Goal: Information Seeking & Learning: Find specific fact

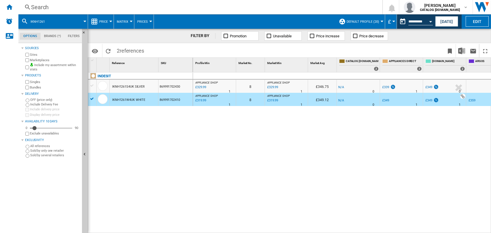
click at [40, 7] on div "Search" at bounding box center [199, 7] width 336 height 8
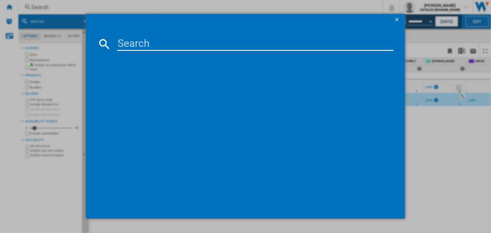
click at [140, 44] on input at bounding box center [255, 44] width 277 height 14
type input "dii10"
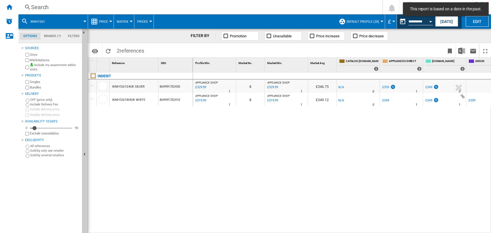
click at [44, 6] on div "Search" at bounding box center [199, 7] width 336 height 8
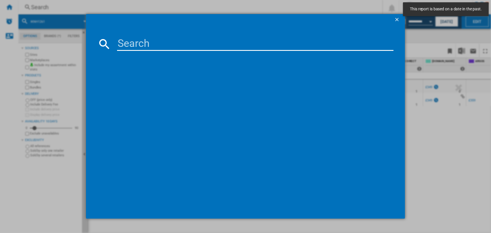
click at [125, 45] on input at bounding box center [255, 44] width 277 height 14
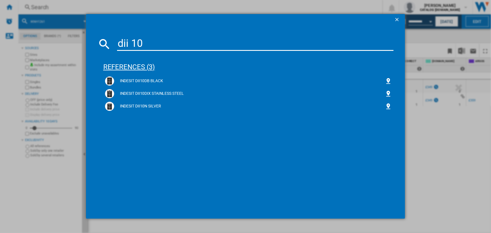
type input "dii 10"
click at [125, 67] on div "references (3)" at bounding box center [248, 64] width 290 height 21
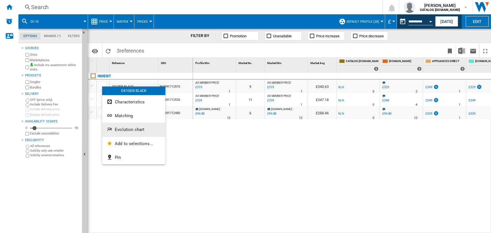
click at [124, 129] on span "Evolution chart" at bounding box center [130, 129] width 30 height 5
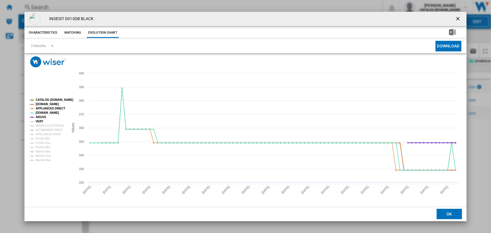
click at [37, 120] on tspan "VERY" at bounding box center [40, 121] width 8 height 3
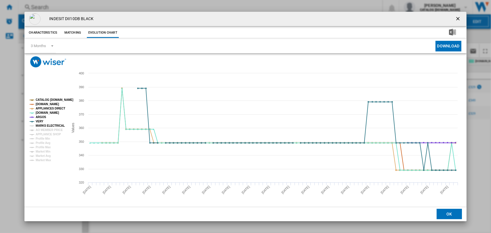
click at [42, 124] on tspan "MARKS ELECTRICAL" at bounding box center [50, 125] width 29 height 3
click at [44, 108] on tspan "APPLIANCES DIRECT" at bounding box center [51, 108] width 30 height 3
click at [45, 109] on tspan "APPLIANCES DIRECT" at bounding box center [51, 108] width 30 height 3
click at [455, 17] on ng-md-icon "getI18NText('BUTTONS.CLOSE_DIALOG')" at bounding box center [458, 19] width 7 height 7
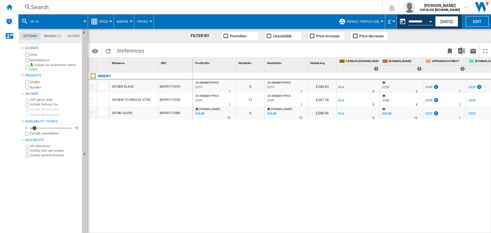
click at [430, 87] on div "£349" at bounding box center [428, 87] width 7 height 4
click at [428, 87] on div "£349" at bounding box center [428, 87] width 7 height 4
click at [427, 87] on div "£349" at bounding box center [428, 87] width 7 height 4
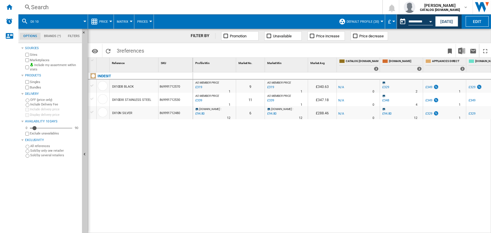
click at [427, 87] on div "£349" at bounding box center [428, 87] width 7 height 4
click at [427, 86] on div "£349" at bounding box center [428, 87] width 7 height 4
click at [435, 61] on span "APPLIANCES DIRECT" at bounding box center [448, 61] width 33 height 5
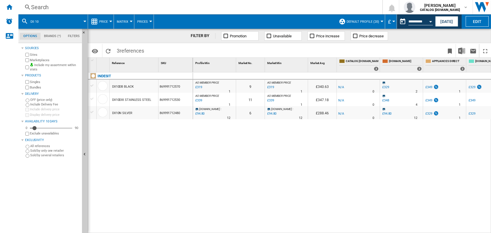
click at [435, 61] on span "APPLIANCES DIRECT" at bounding box center [448, 61] width 33 height 5
